Goal: Task Accomplishment & Management: Manage account settings

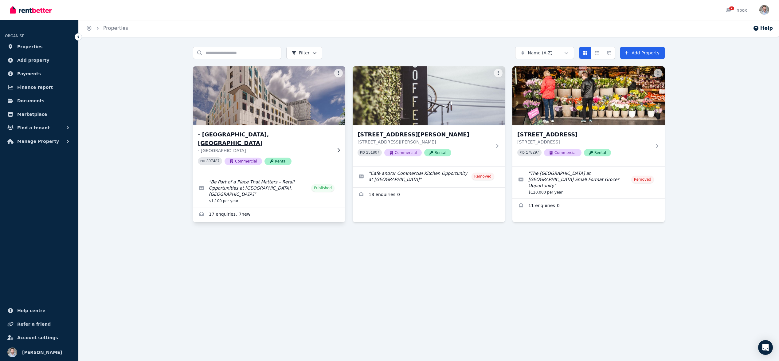
click at [240, 104] on img at bounding box center [269, 96] width 160 height 62
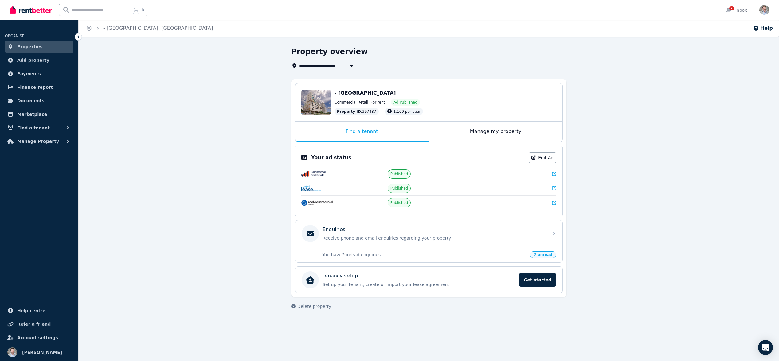
click at [543, 255] on span "7 unread" at bounding box center [543, 254] width 26 height 7
click at [359, 255] on p "You have 7 unread enquiries" at bounding box center [424, 255] width 204 height 6
click at [557, 234] on icon at bounding box center [557, 233] width 7 height 7
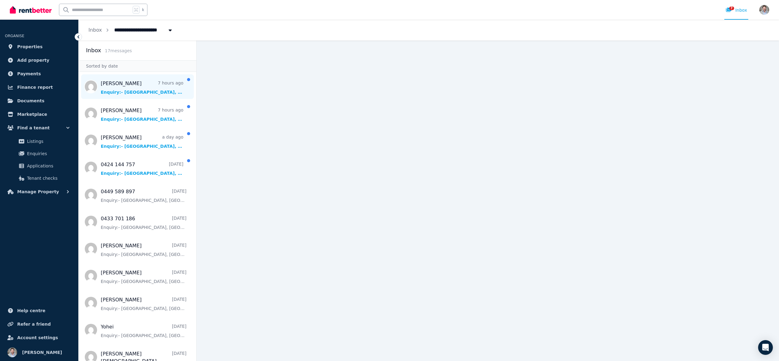
click at [139, 88] on span "Message list" at bounding box center [138, 86] width 118 height 25
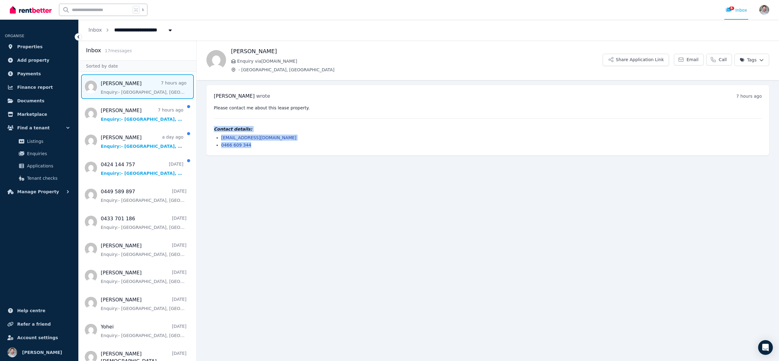
drag, startPoint x: 214, startPoint y: 129, endPoint x: 266, endPoint y: 144, distance: 53.9
click at [266, 144] on div "Contact details: [EMAIL_ADDRESS][DOMAIN_NAME] 0466 609 344" at bounding box center [488, 137] width 548 height 22
copy div "Contact details: [EMAIL_ADDRESS][DOMAIN_NAME] 0466 609 344"
click at [132, 144] on span "Message list" at bounding box center [138, 140] width 118 height 25
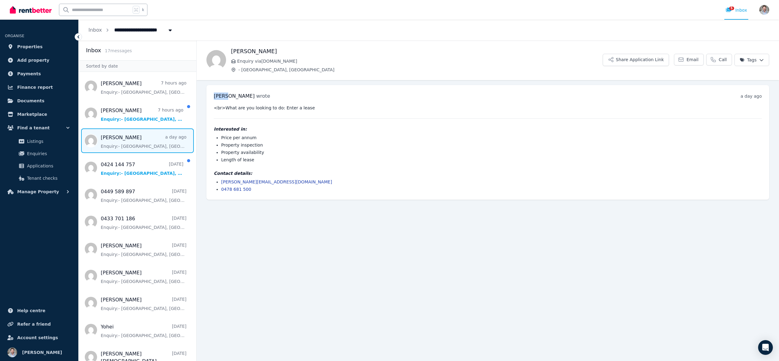
drag, startPoint x: 214, startPoint y: 96, endPoint x: 227, endPoint y: 96, distance: 12.9
click at [227, 96] on span "[PERSON_NAME]" at bounding box center [234, 96] width 41 height 6
copy span "[PERSON_NAME]"
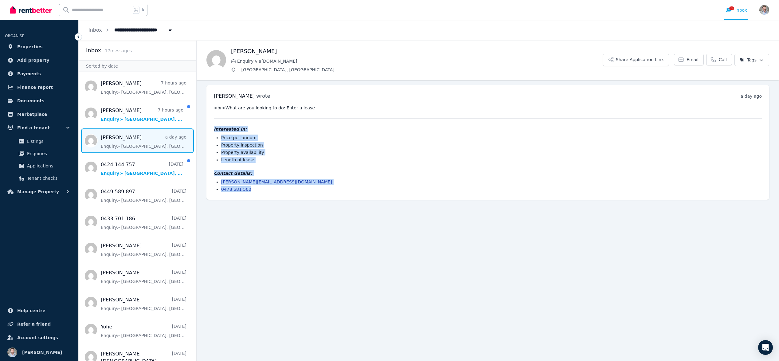
drag, startPoint x: 214, startPoint y: 129, endPoint x: 250, endPoint y: 190, distance: 70.7
click at [250, 190] on div "<br>What are you looking to do: Enter a lease Interested in: Price per annum Pr…" at bounding box center [488, 149] width 548 height 88
copy div "Interested in: Price per annum Property inspection Property availability Length…"
click at [114, 171] on span "Message list" at bounding box center [138, 167] width 118 height 25
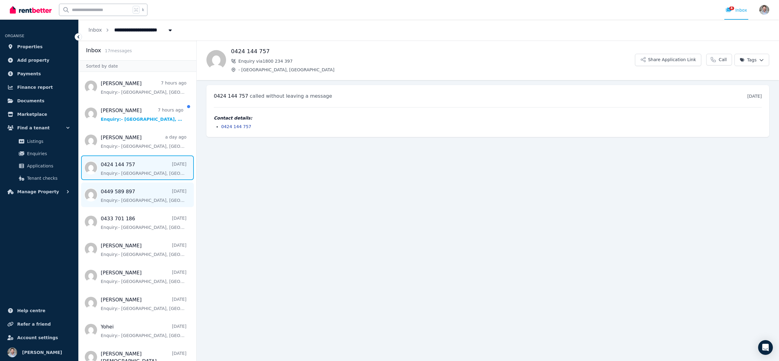
click at [109, 199] on span "Message list" at bounding box center [138, 195] width 118 height 25
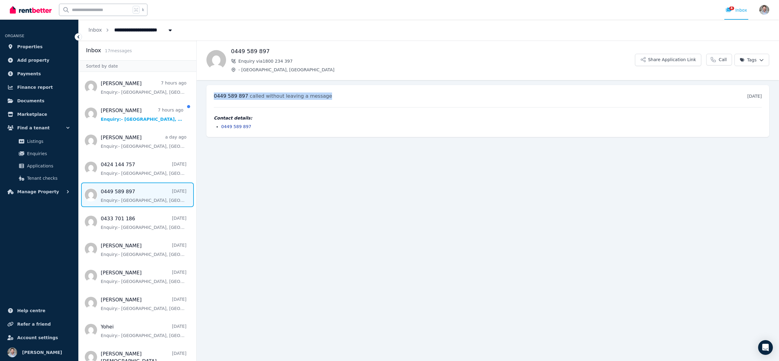
drag, startPoint x: 214, startPoint y: 96, endPoint x: 332, endPoint y: 98, distance: 118.3
click at [332, 98] on div "[PHONE_NUMBER] called without leaving a message [DATE] 12:45 pm [DATE][DATE]" at bounding box center [488, 95] width 548 height 7
copy h3 "[PHONE_NUMBER] called without leaving a message"
click at [144, 219] on span "Message list" at bounding box center [138, 222] width 118 height 25
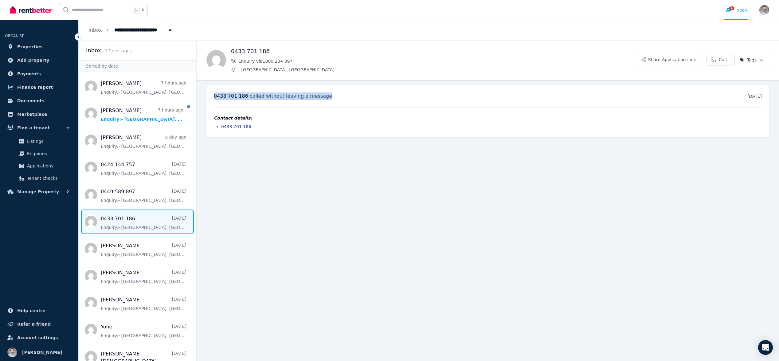
drag, startPoint x: 214, startPoint y: 95, endPoint x: 322, endPoint y: 96, distance: 107.9
click at [322, 96] on div "[PHONE_NUMBER] called without leaving a message [DATE] 11:36 am [DATE][DATE]" at bounding box center [488, 95] width 548 height 7
copy h3 "[PHONE_NUMBER] called without leaving a message"
